Goal: Transaction & Acquisition: Purchase product/service

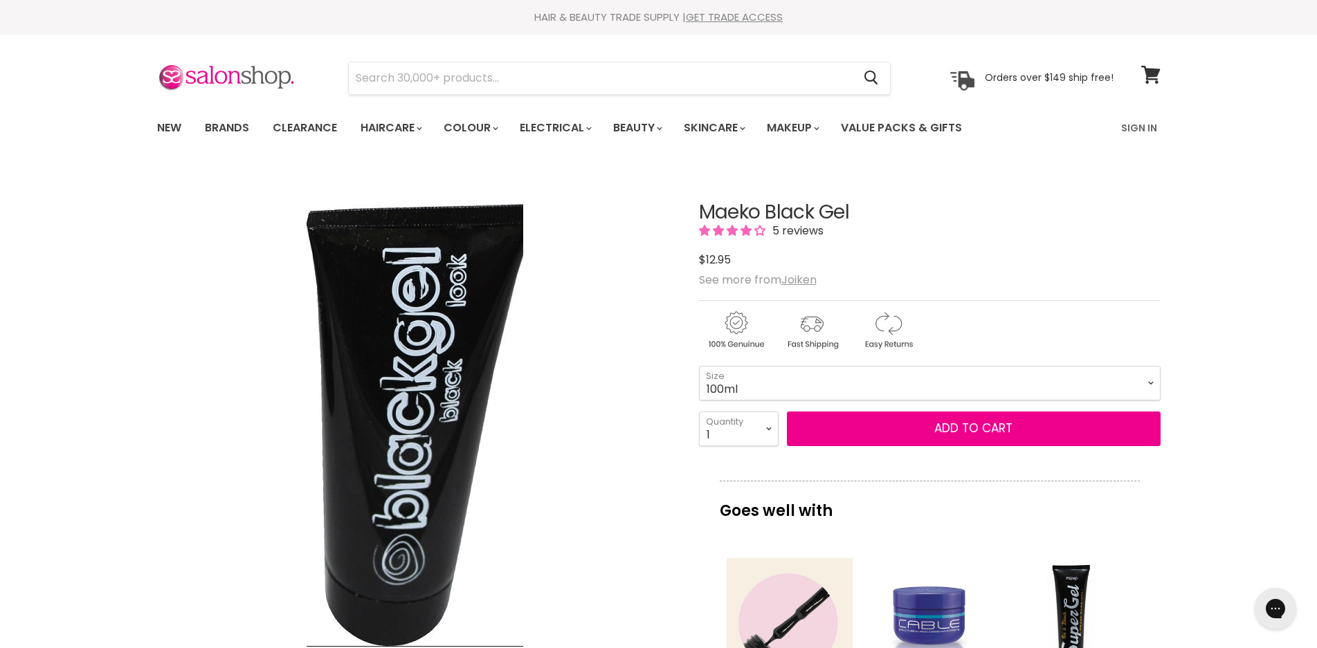
click at [814, 230] on span "5 reviews" at bounding box center [795, 231] width 55 height 16
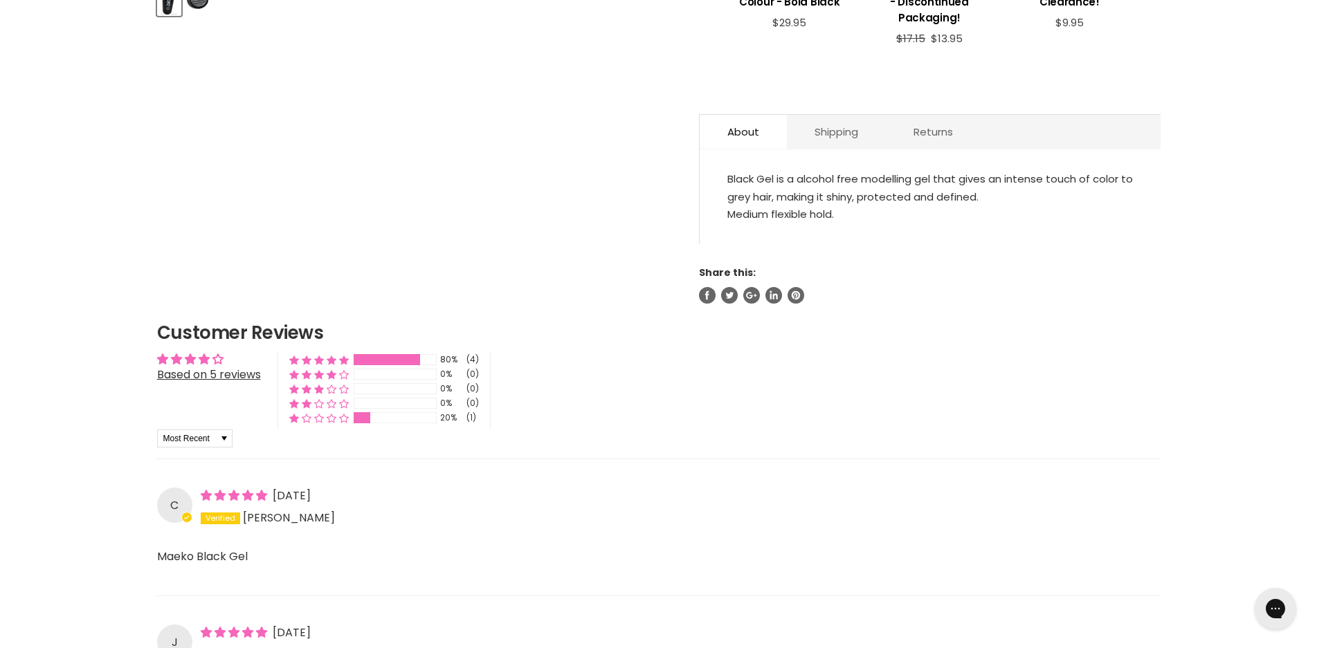
scroll to position [1001, 0]
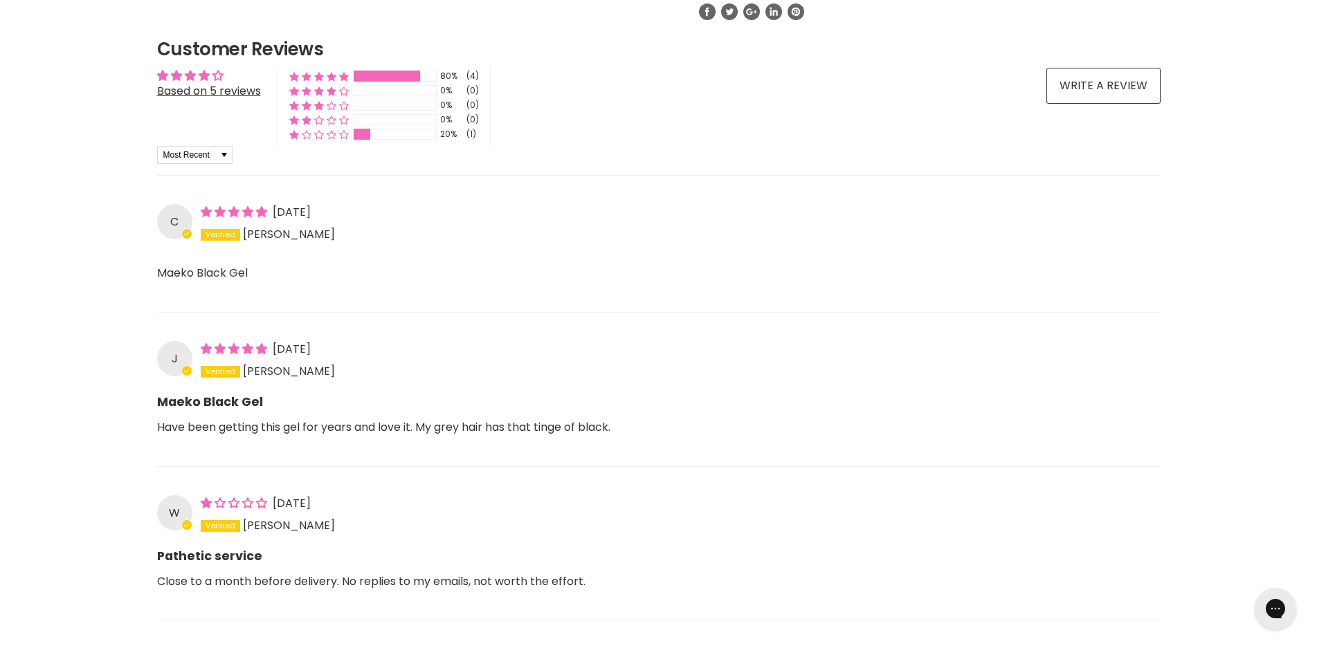
click at [207, 229] on span "Main content" at bounding box center [220, 235] width 39 height 12
click at [174, 204] on div "C" at bounding box center [174, 221] width 35 height 35
click at [260, 204] on span "5 star review" at bounding box center [235, 212] width 69 height 16
drag, startPoint x: 296, startPoint y: 201, endPoint x: 284, endPoint y: 216, distance: 19.7
click at [295, 204] on span "[DATE]" at bounding box center [292, 212] width 38 height 16
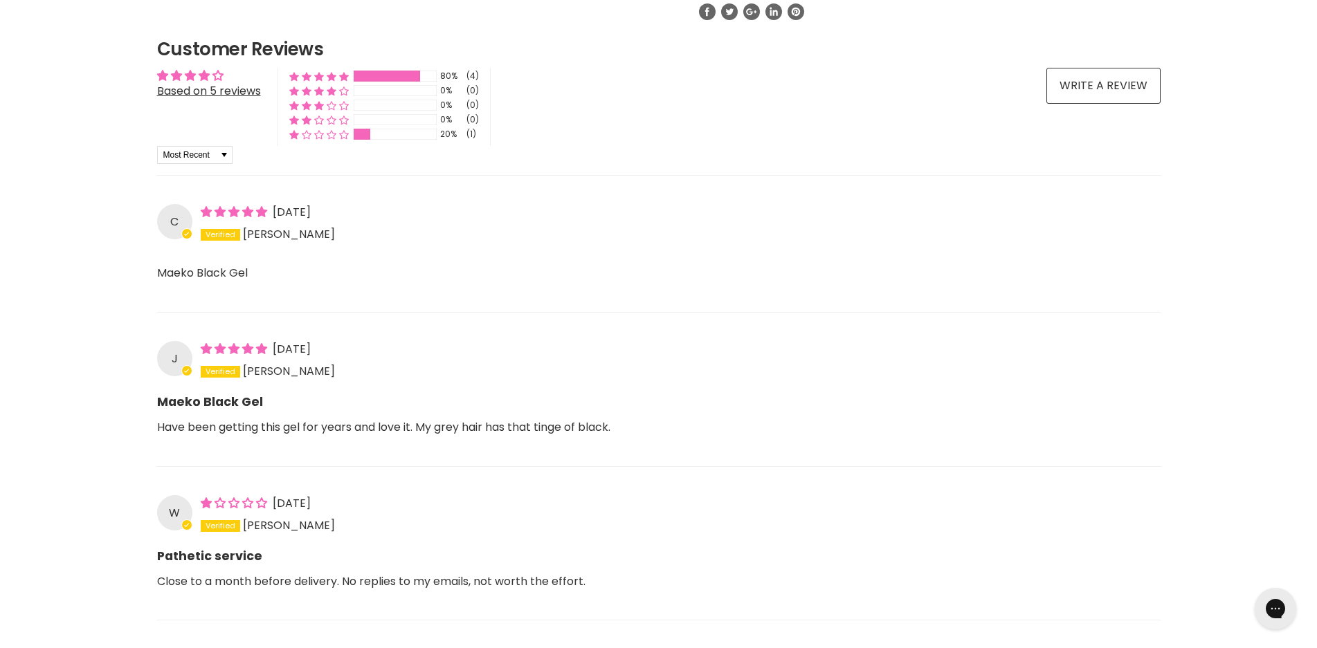
click at [259, 227] on span "[PERSON_NAME]" at bounding box center [289, 235] width 92 height 16
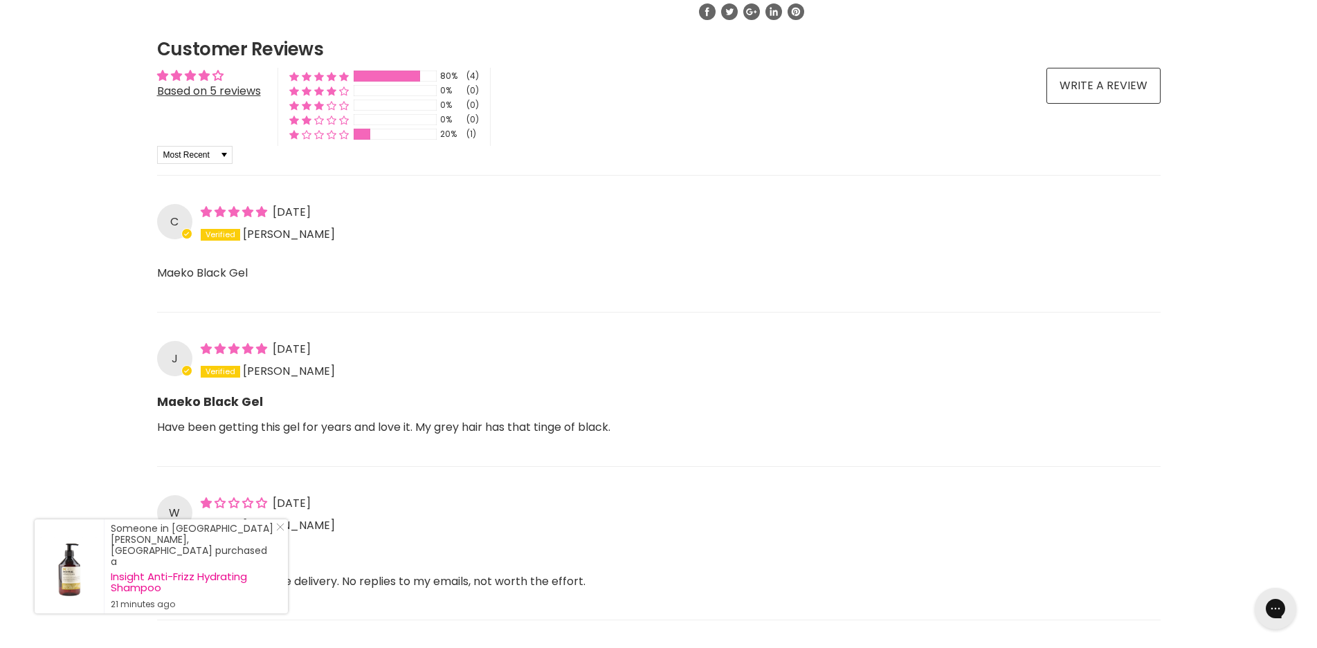
drag, startPoint x: 384, startPoint y: 272, endPoint x: 397, endPoint y: 275, distance: 13.4
click at [397, 273] on p "Maeko Black Gel" at bounding box center [658, 282] width 1003 height 37
click at [242, 364] on div "J 20/03/25 Jason H." at bounding box center [658, 360] width 1003 height 39
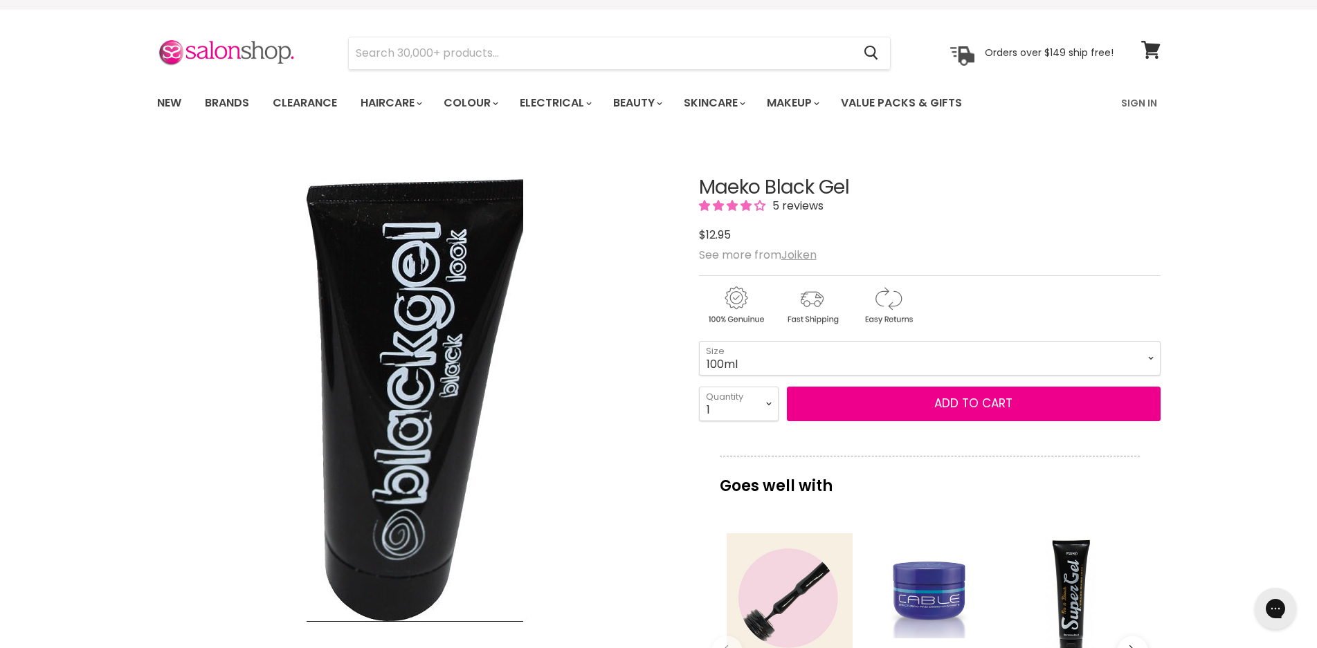
scroll to position [0, 0]
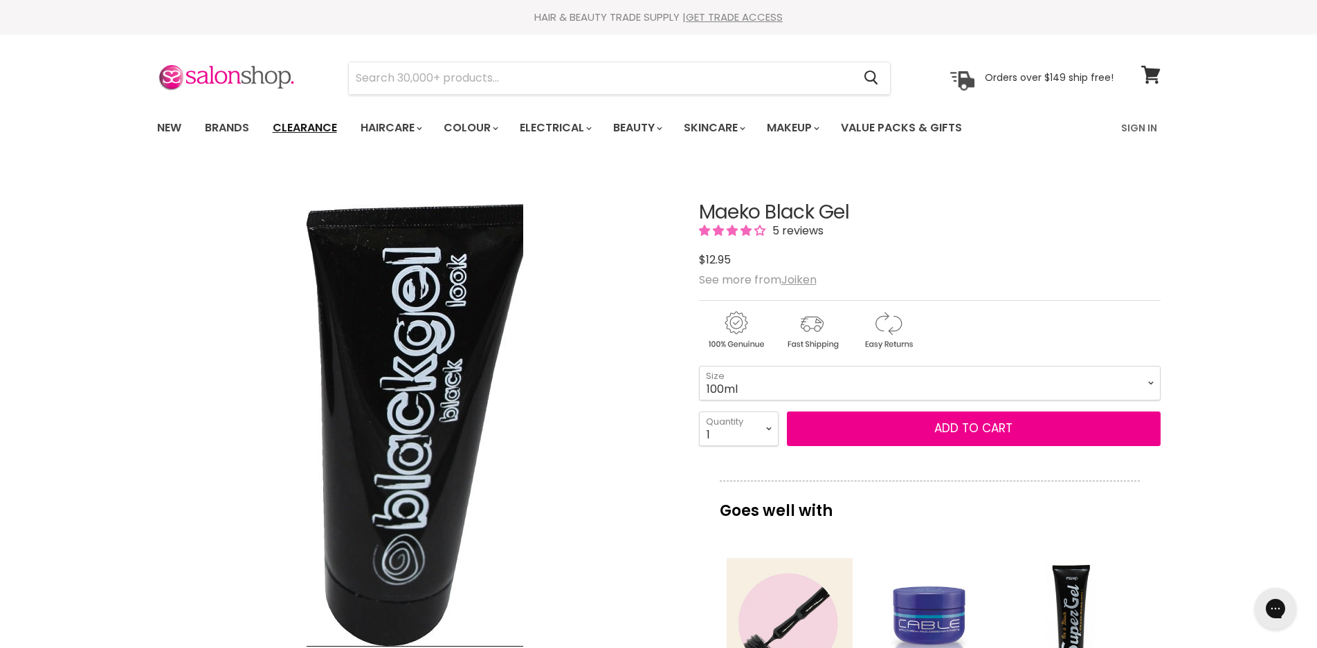
click at [293, 128] on link "Clearance" at bounding box center [304, 127] width 85 height 29
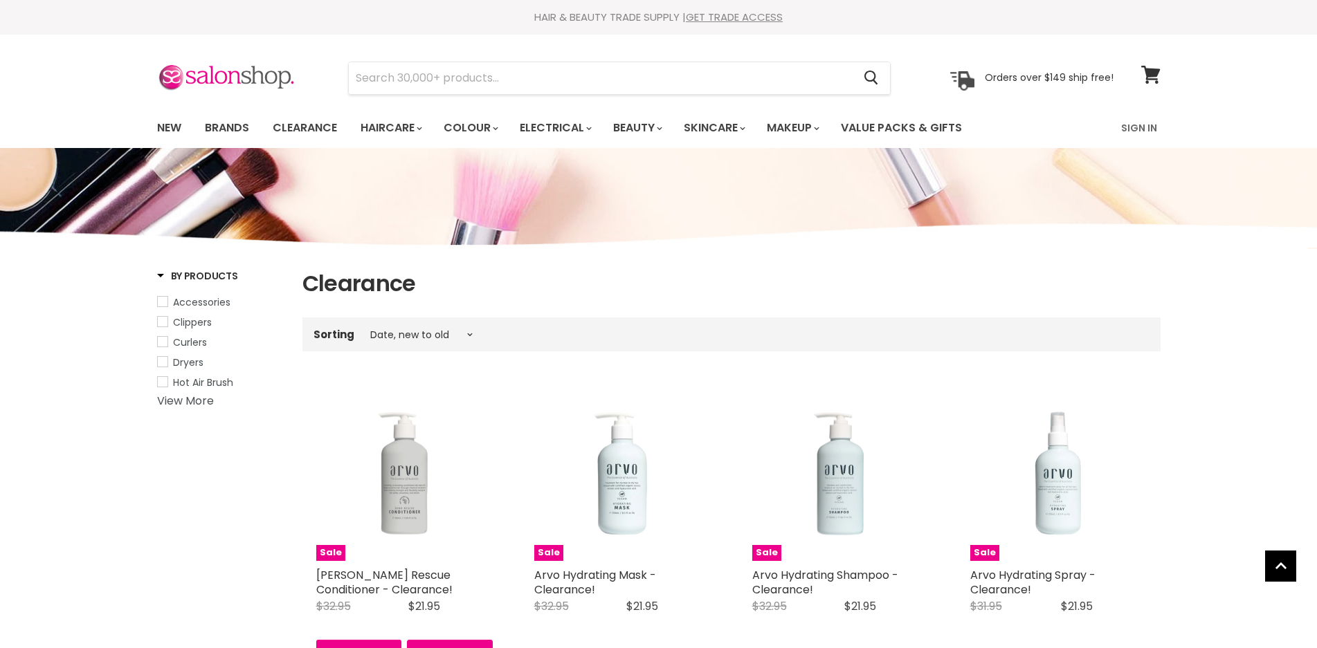
select select "created-descending"
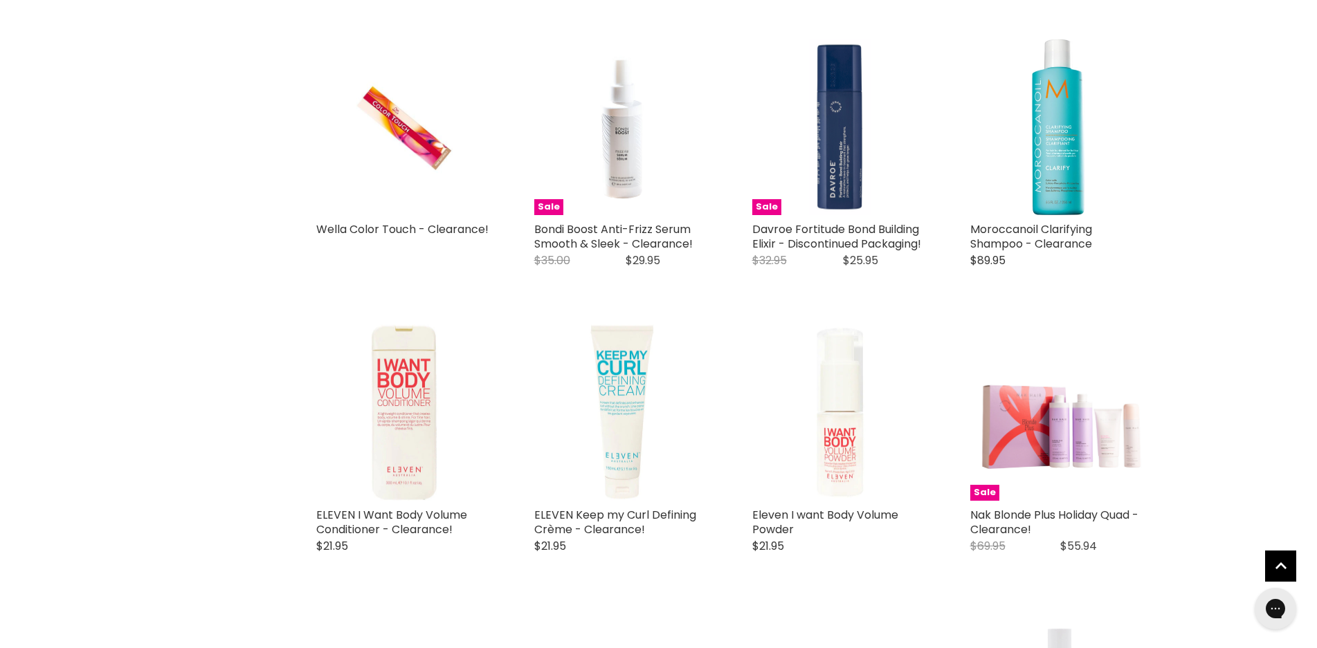
scroll to position [1799, 0]
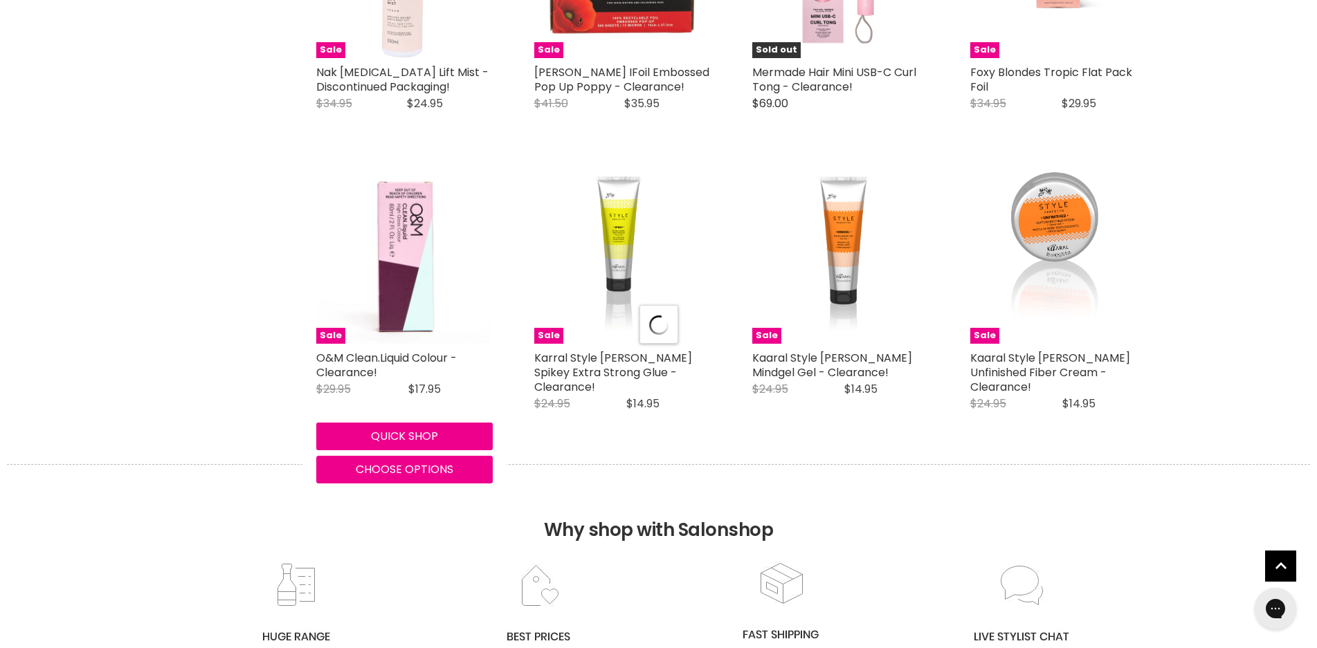
select select "created-descending"
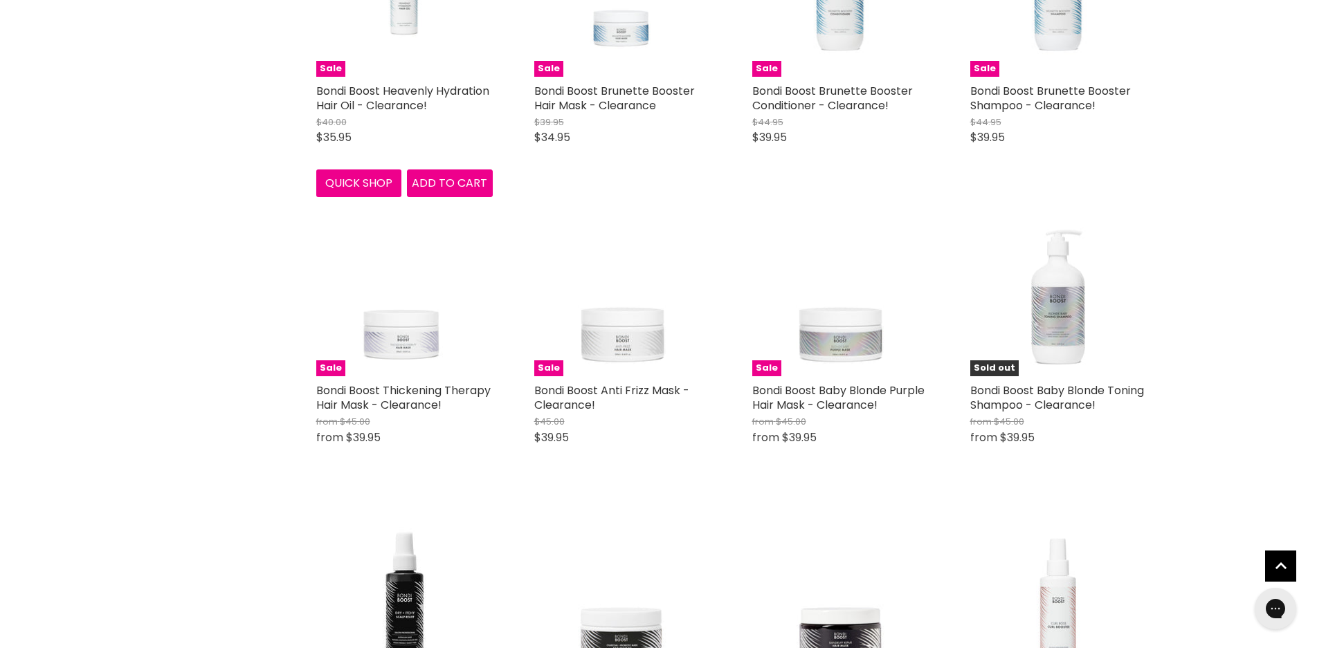
scroll to position [6782, 0]
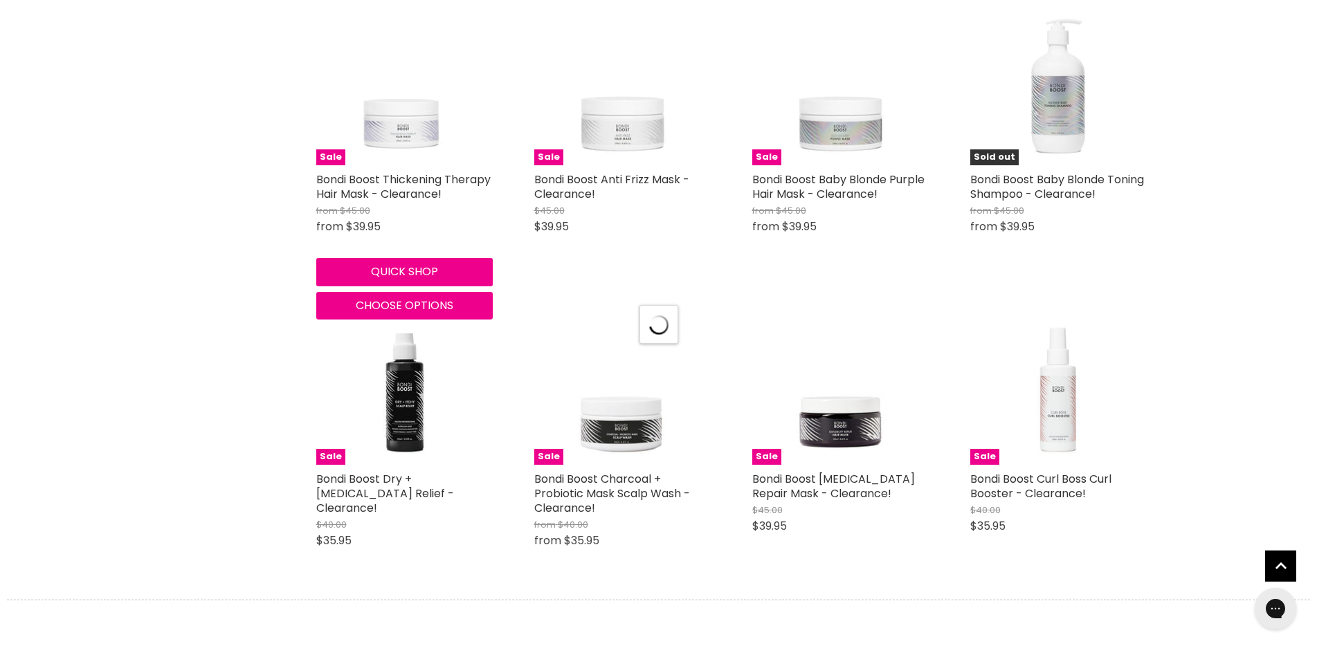
scroll to position [6989, 0]
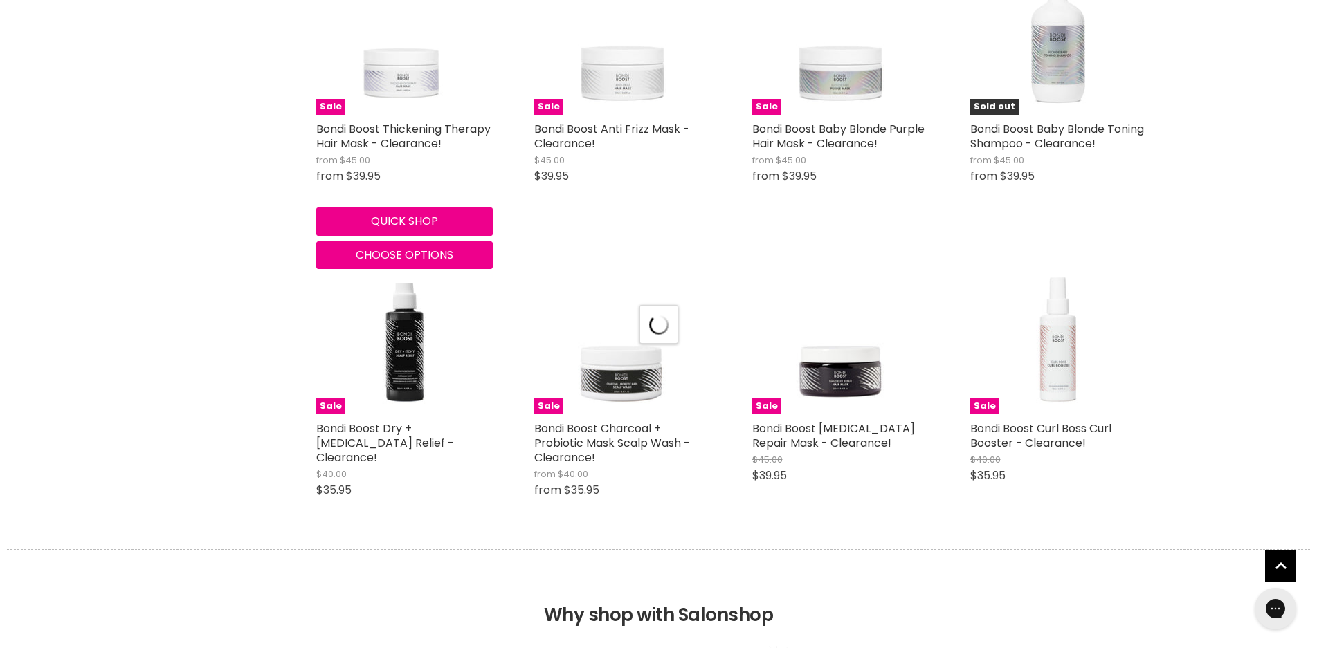
select select "created-descending"
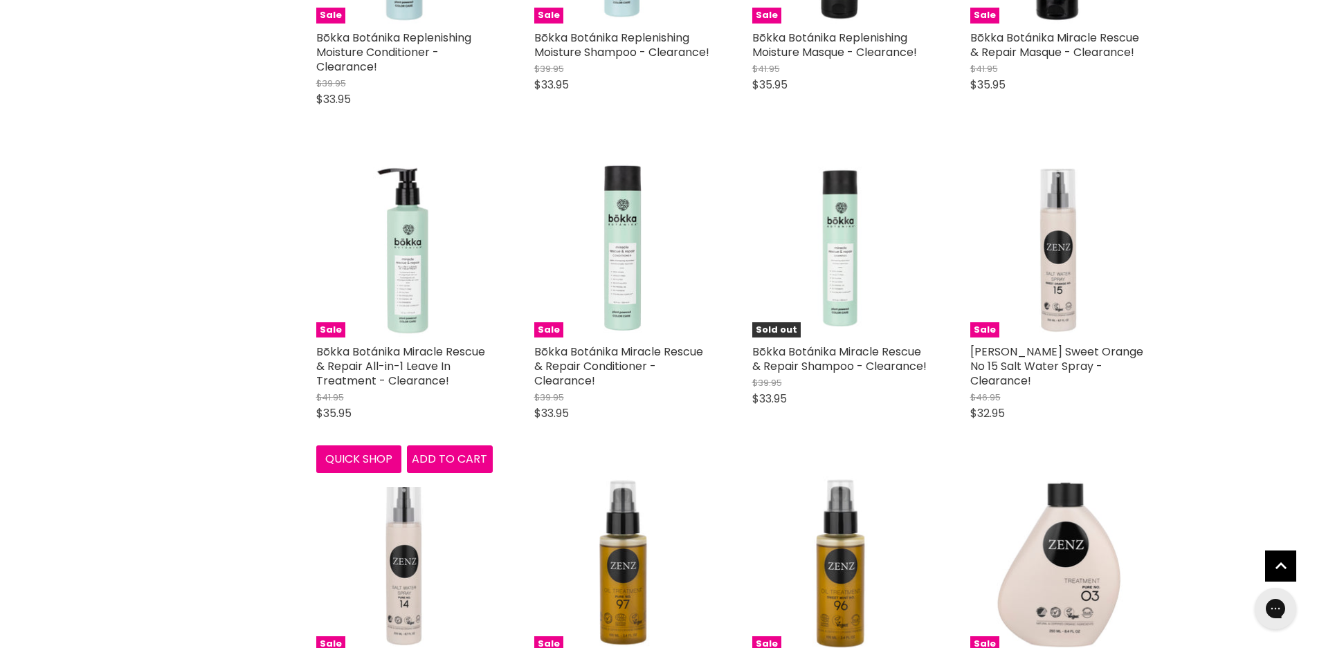
scroll to position [9342, 0]
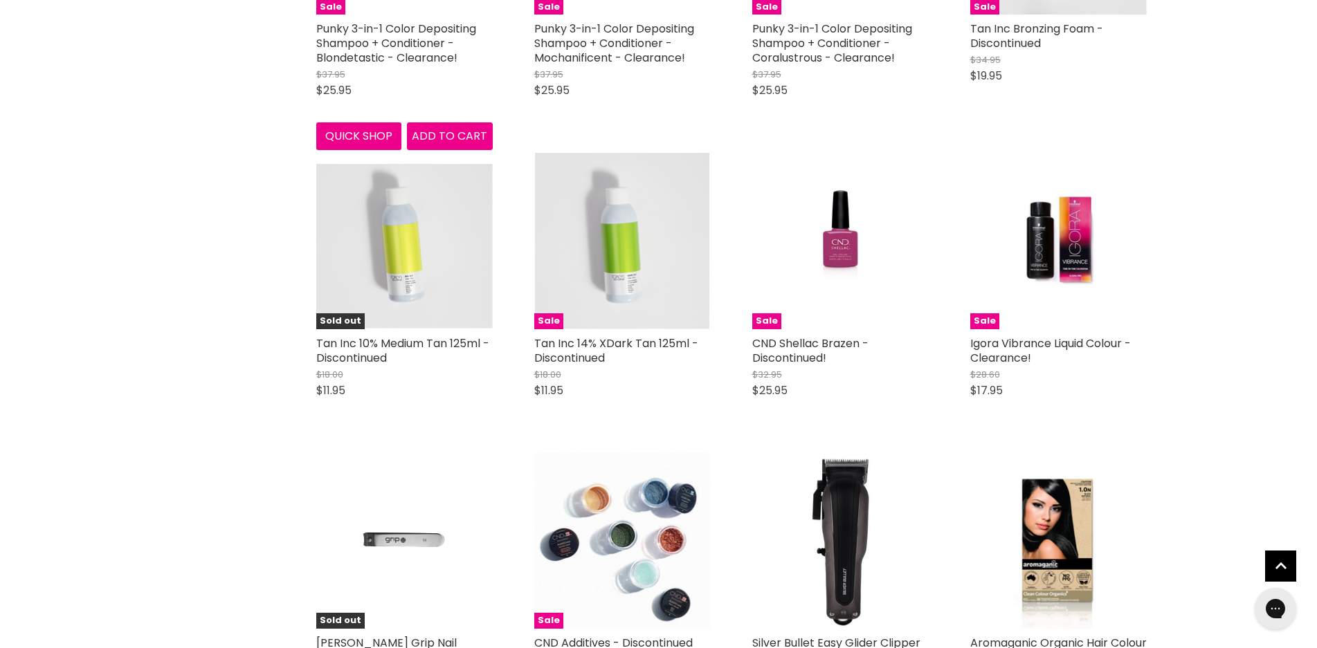
scroll to position [10795, 0]
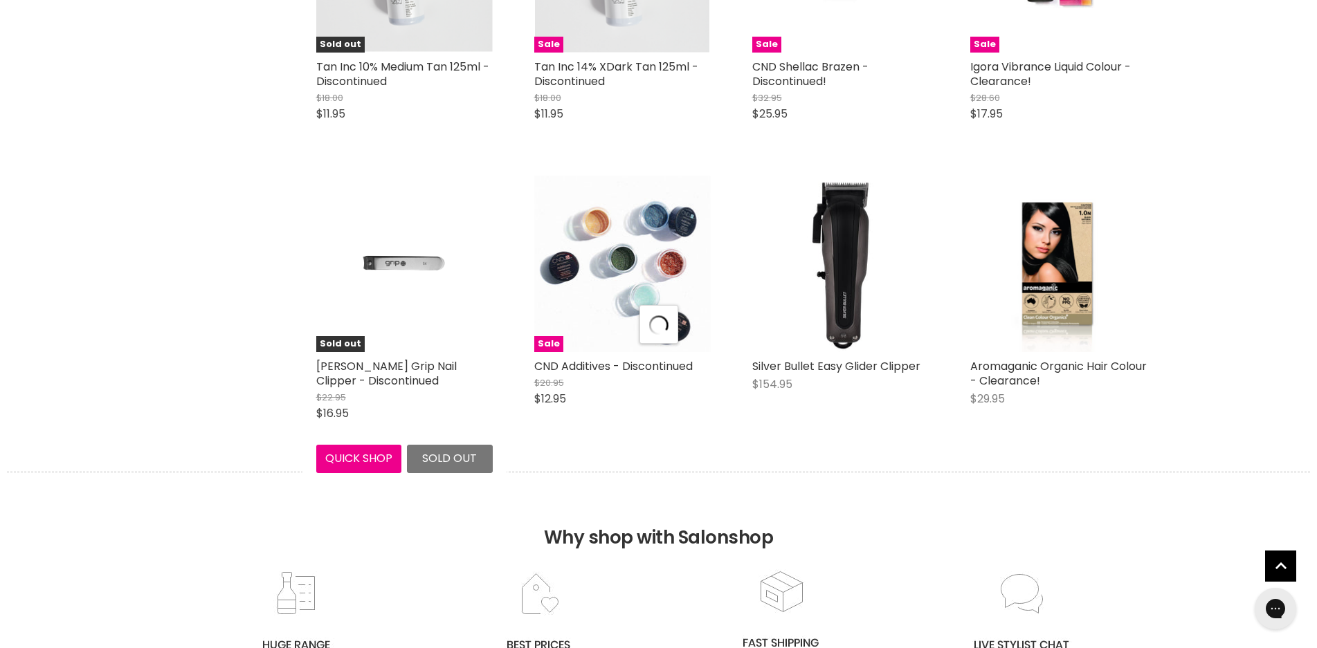
select select "created-descending"
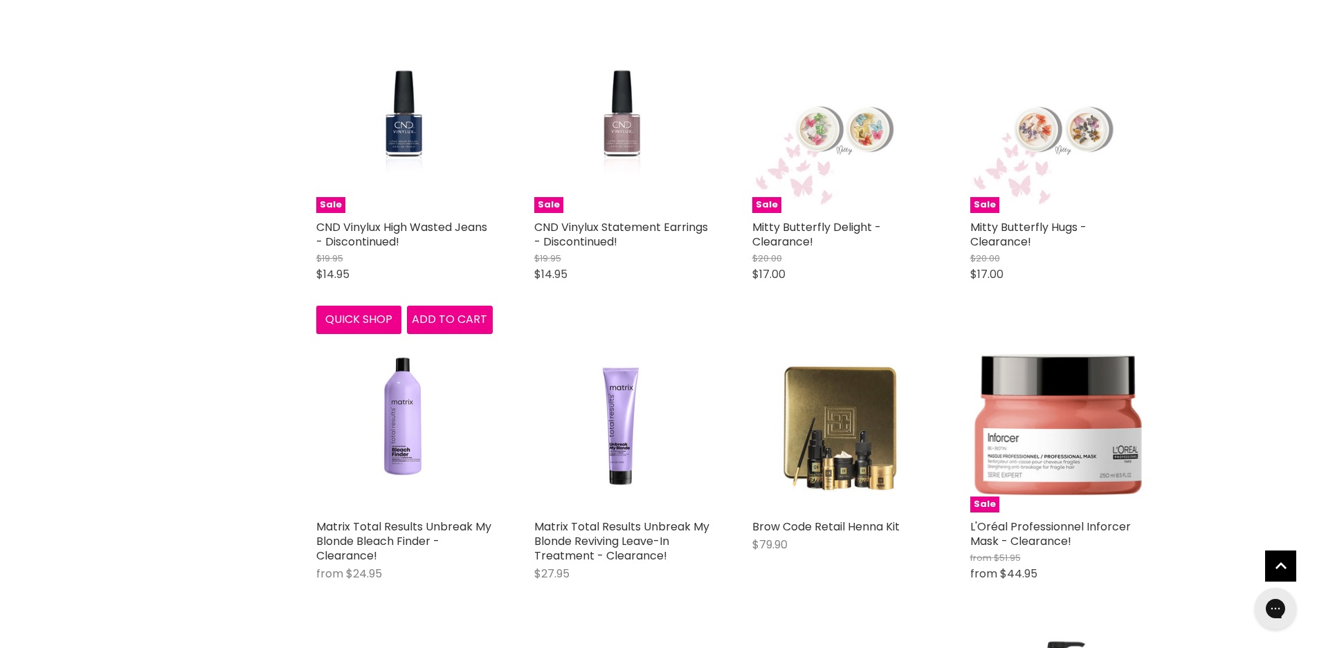
scroll to position [11626, 0]
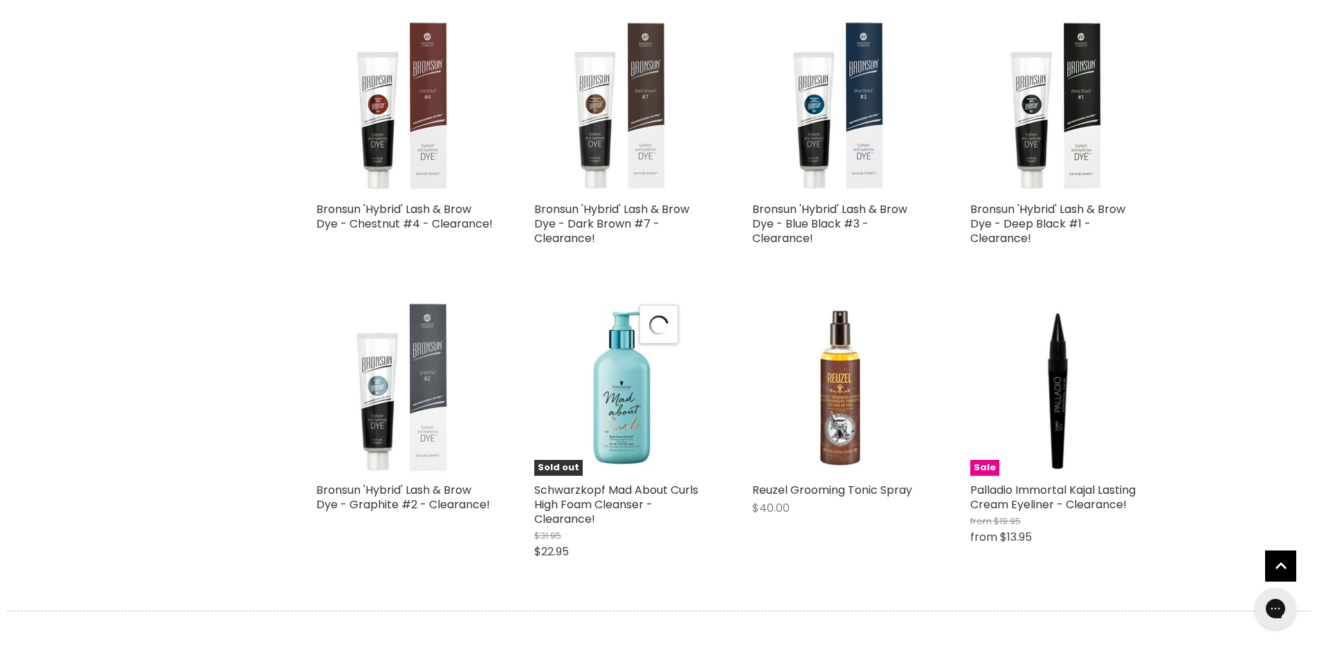
scroll to position [14532, 0]
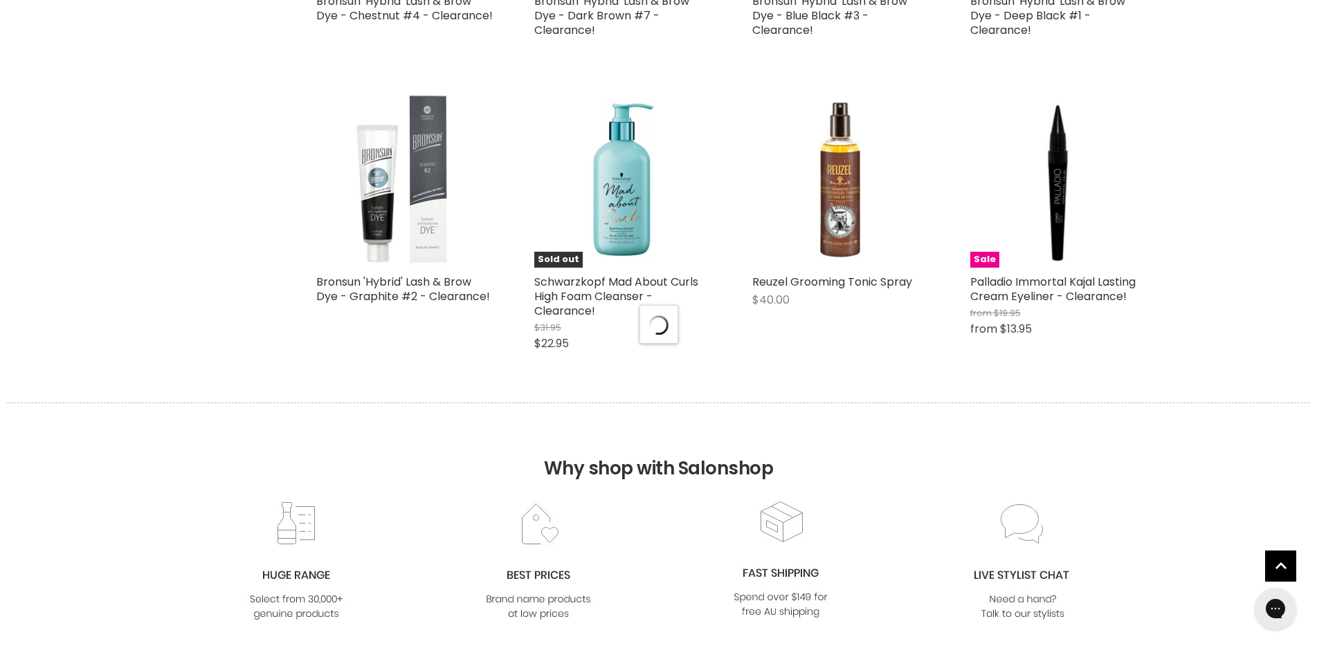
select select "created-descending"
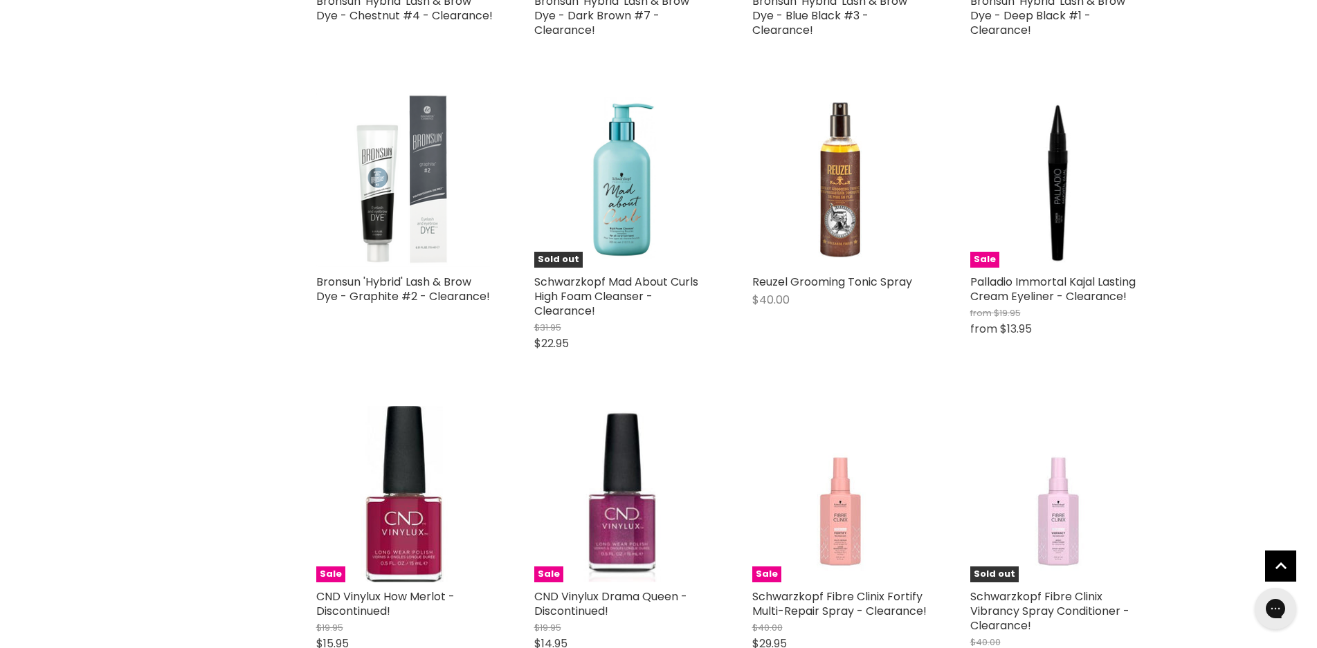
scroll to position [14601, 0]
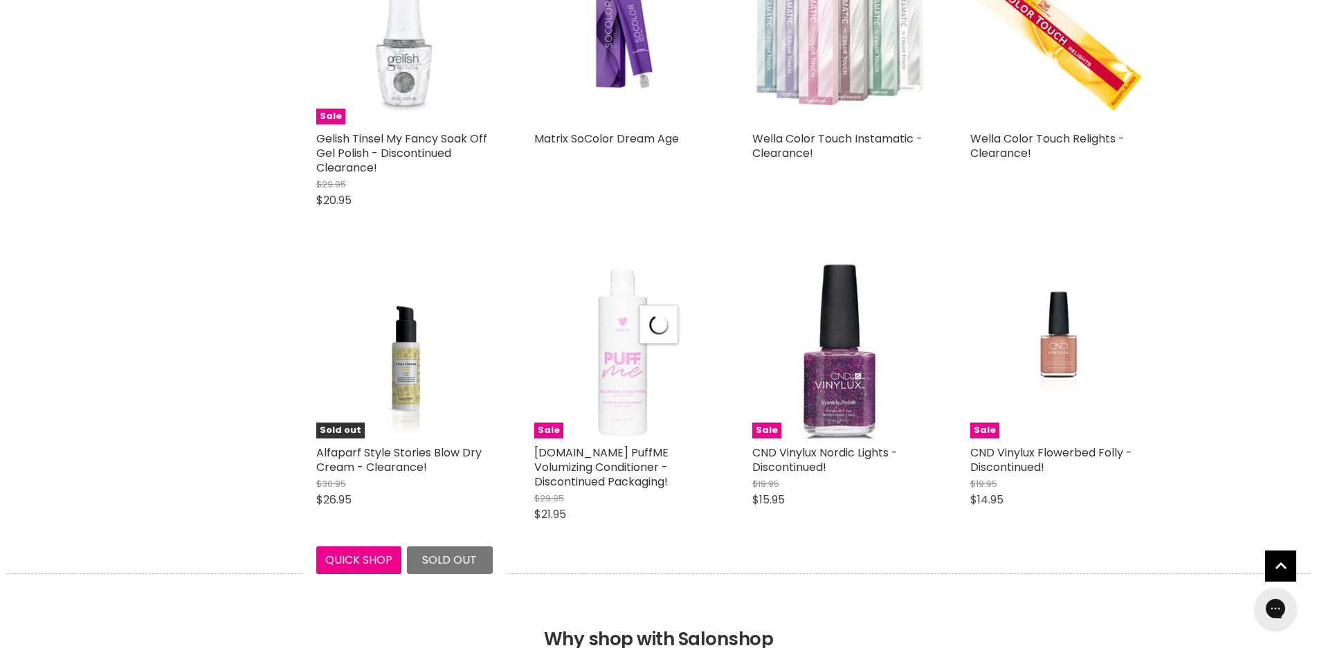
select select "created-descending"
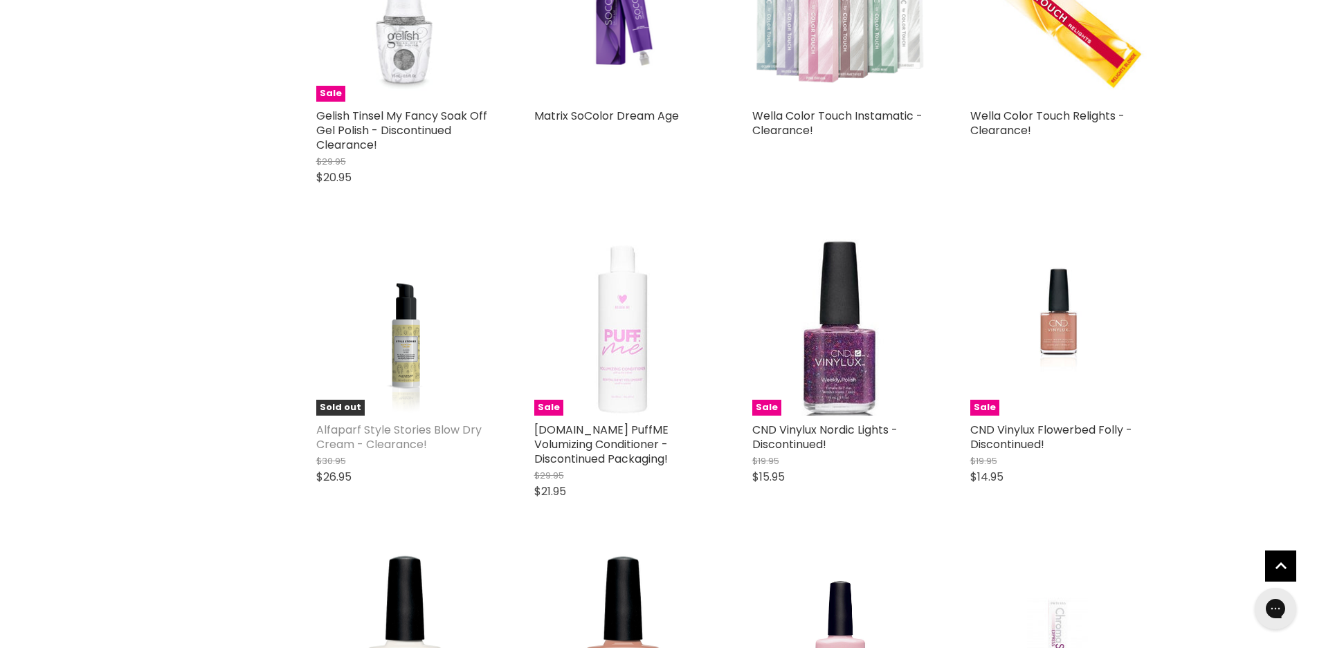
scroll to position [18476, 0]
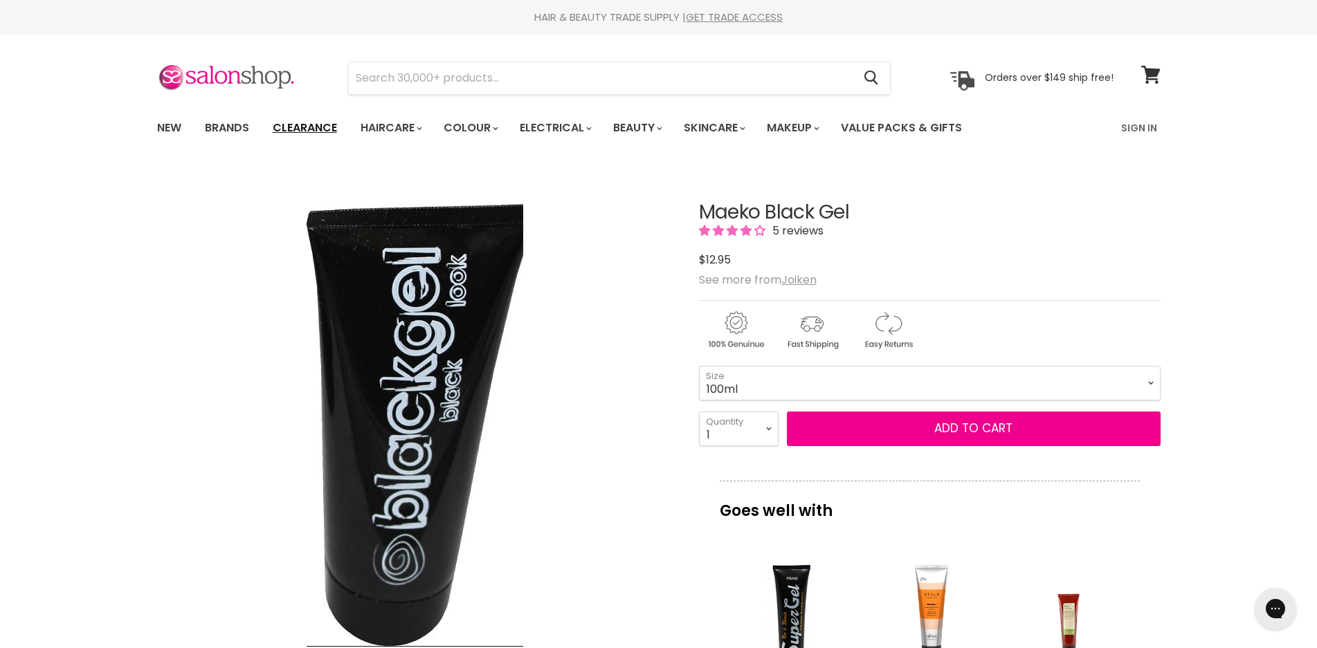
click at [304, 125] on link "Clearance" at bounding box center [304, 127] width 85 height 29
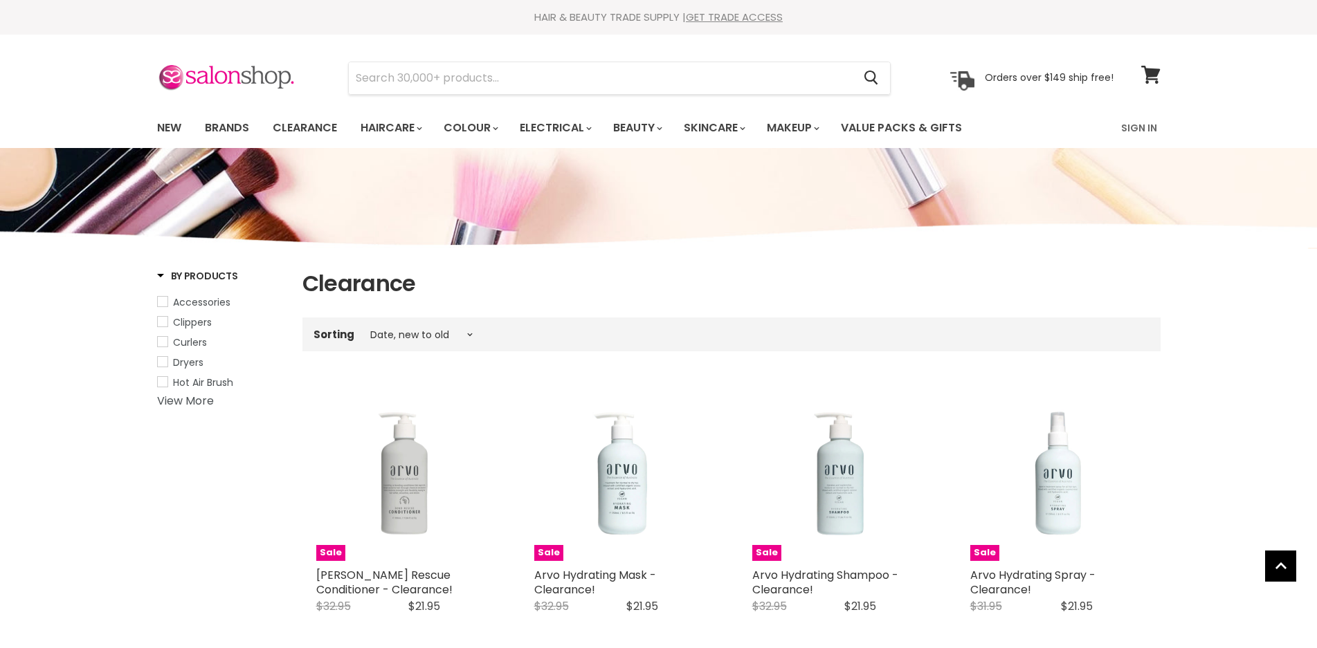
select select "created-descending"
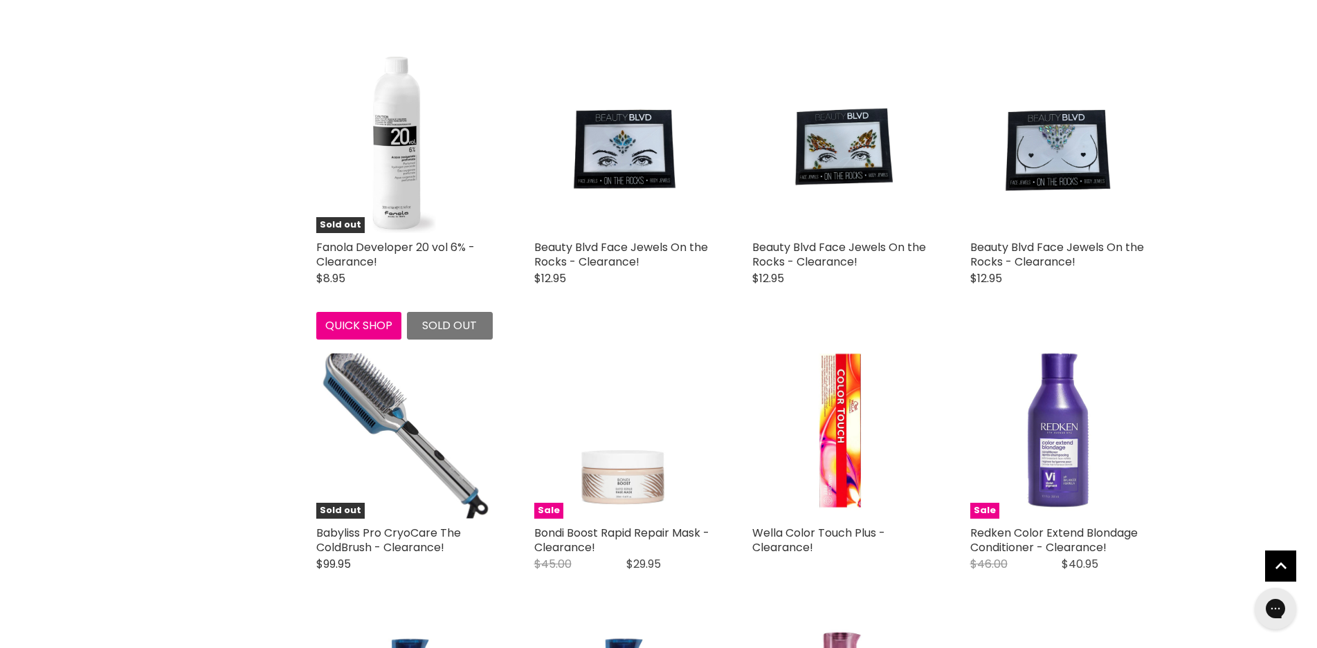
scroll to position [989, 0]
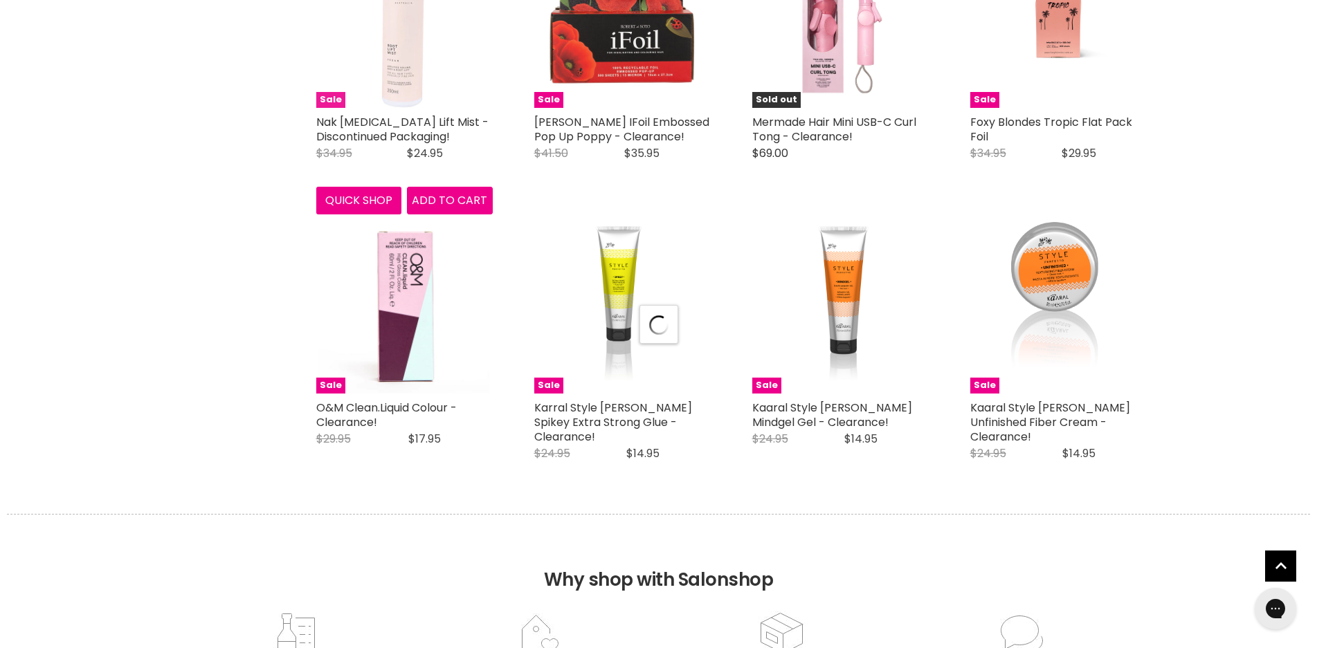
scroll to position [3459, 0]
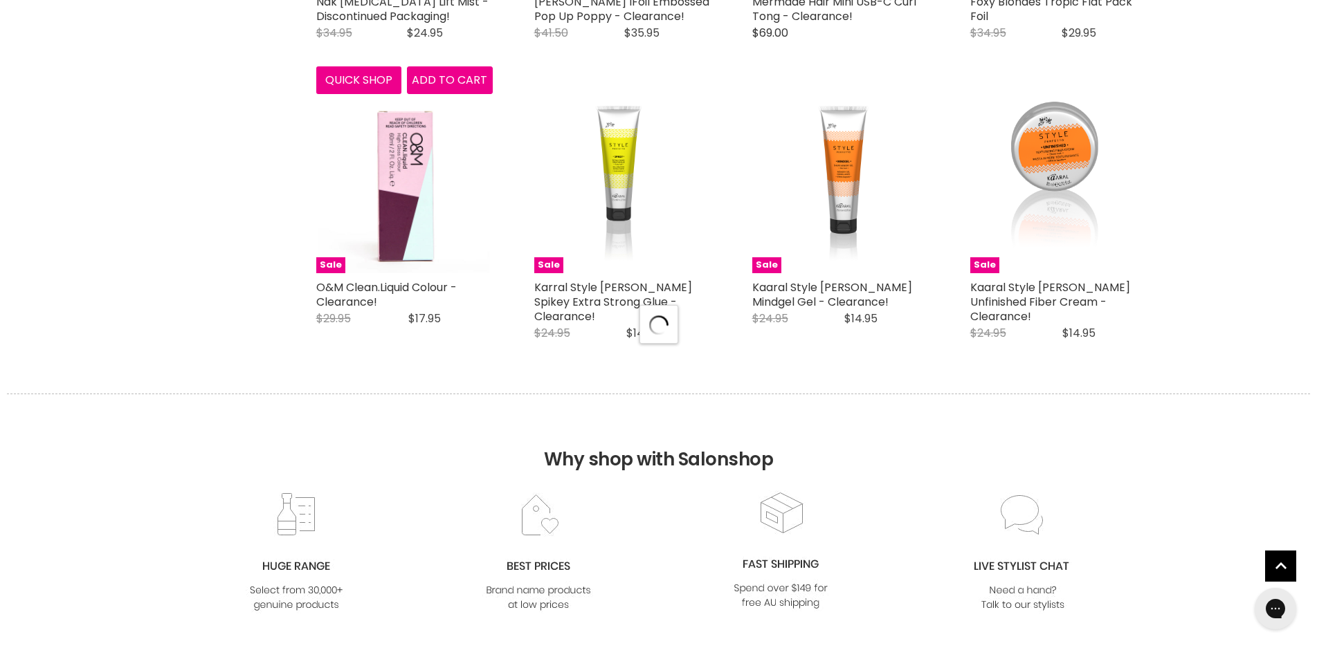
select select "created-descending"
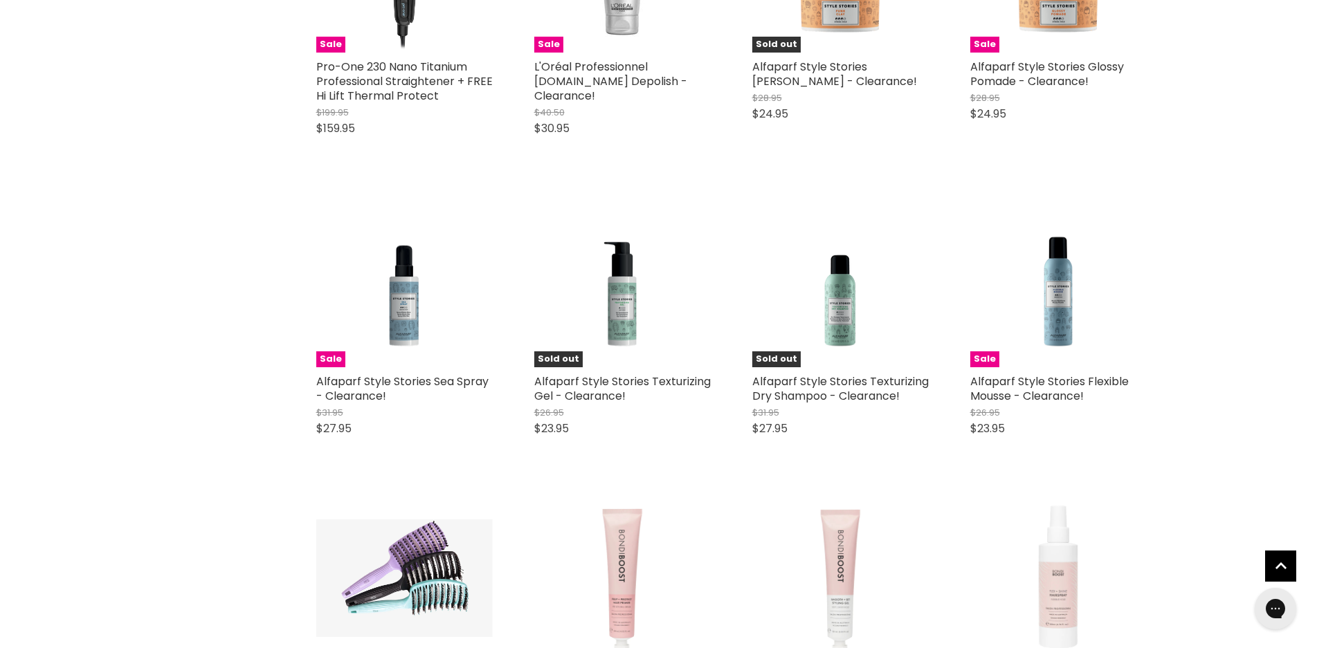
scroll to position [4567, 0]
